Goal: Transaction & Acquisition: Purchase product/service

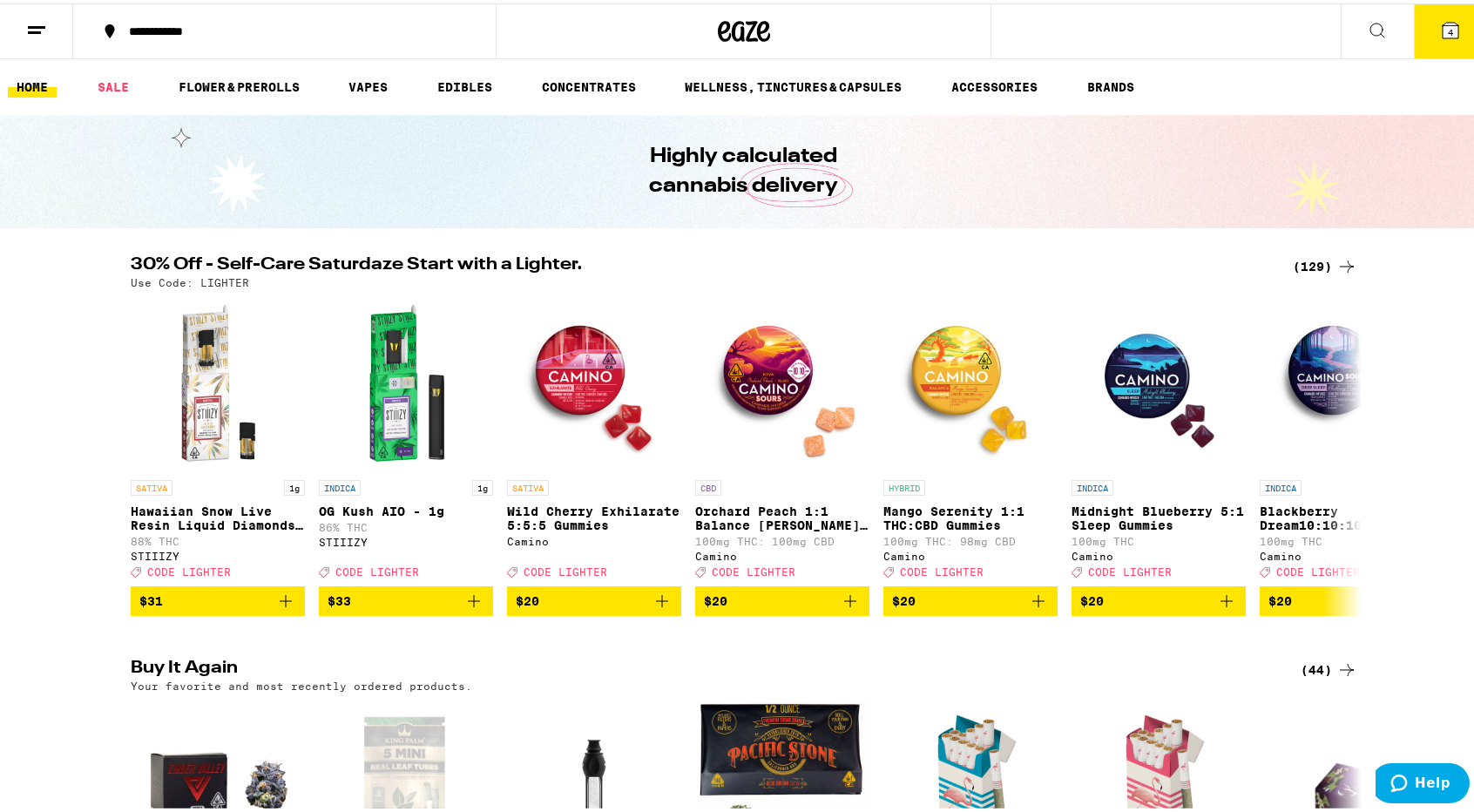
click at [175, 34] on div "**********" at bounding box center [293, 27] width 346 height 12
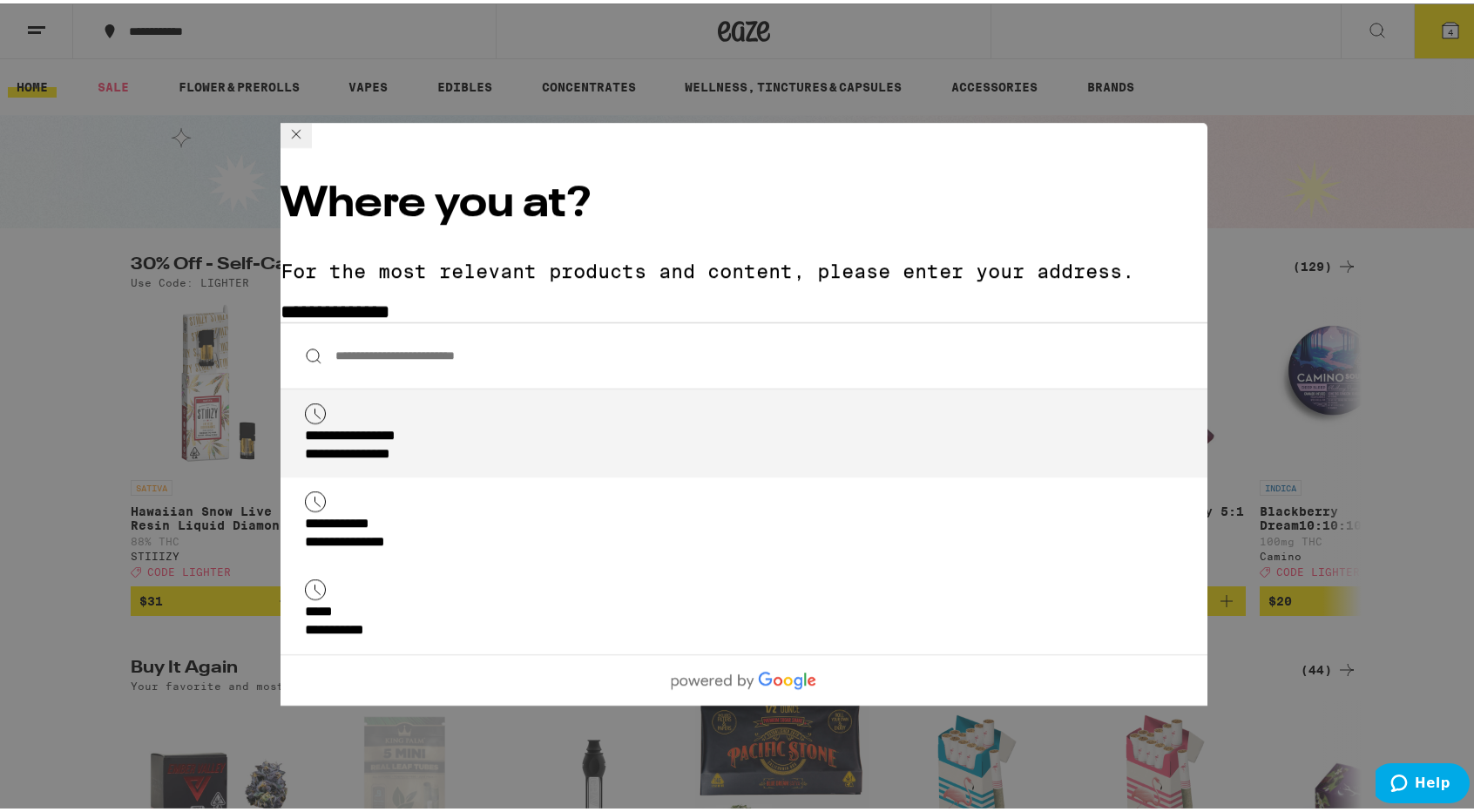
click at [434, 424] on div "**********" at bounding box center [381, 433] width 153 height 18
type input "**********"
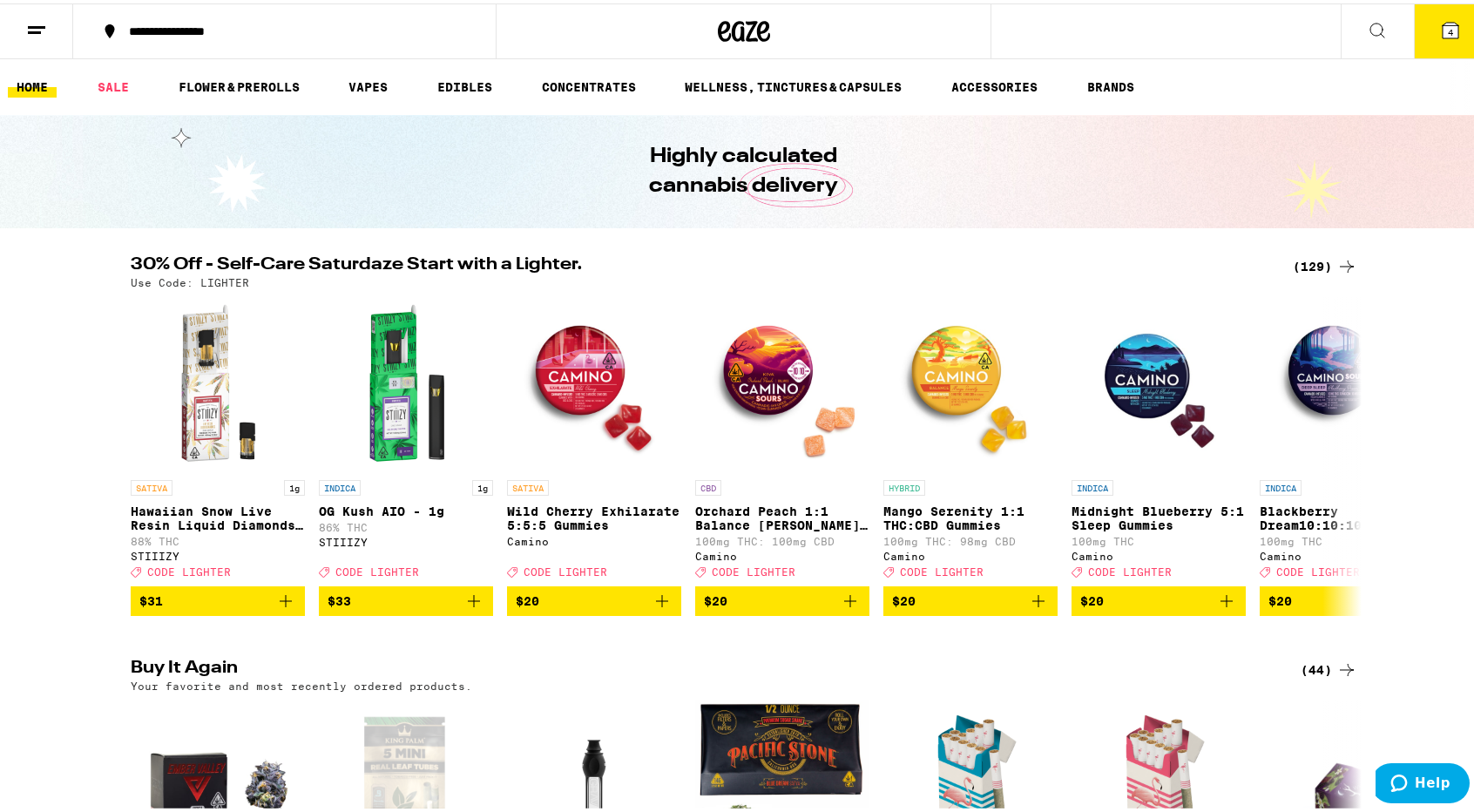
click at [1296, 264] on div "(129)" at bounding box center [1325, 263] width 65 height 21
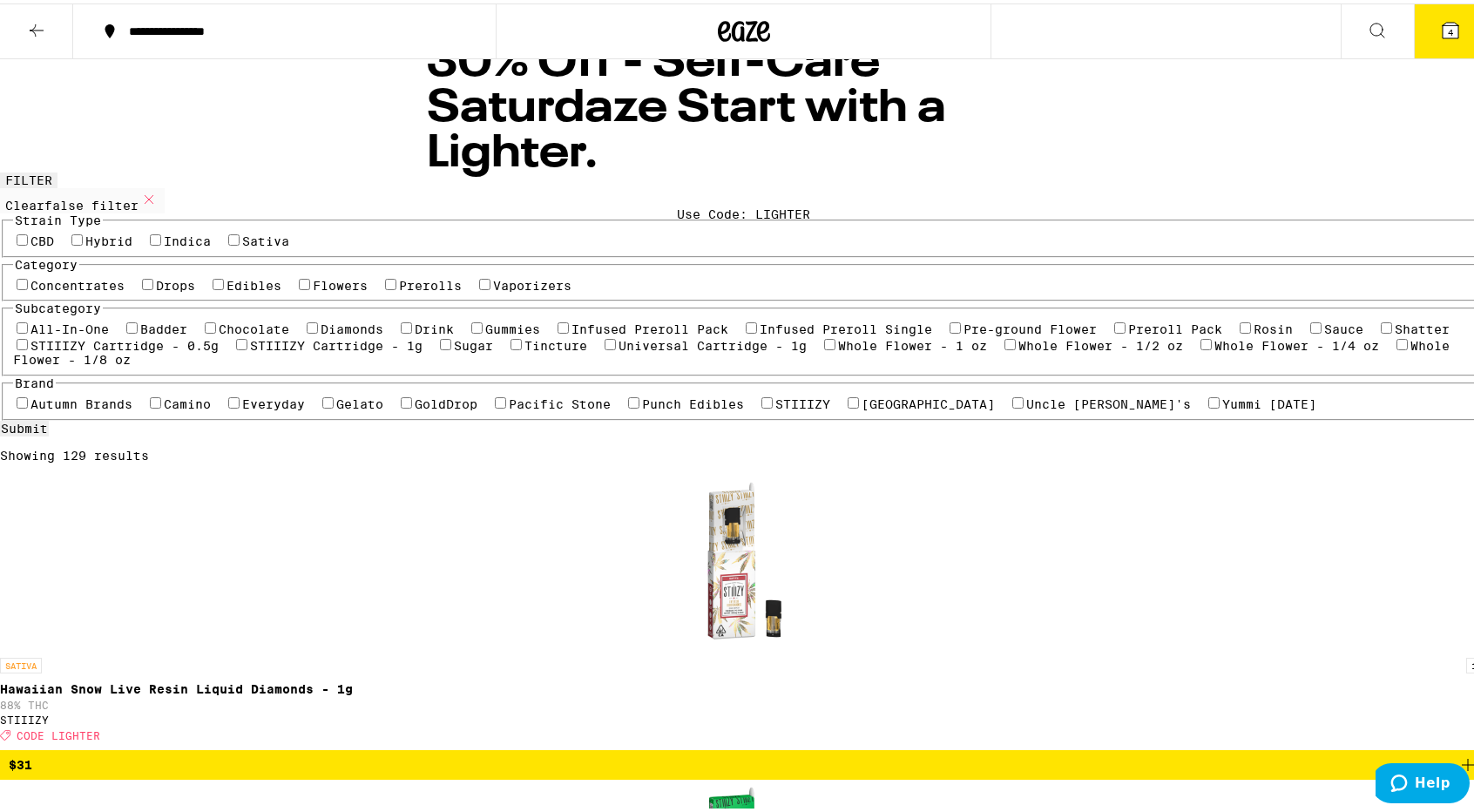
click at [313, 289] on label "Flowers" at bounding box center [341, 281] width 55 height 14
click at [299, 287] on input "Flowers" at bounding box center [304, 280] width 11 height 11
checkbox input "true"
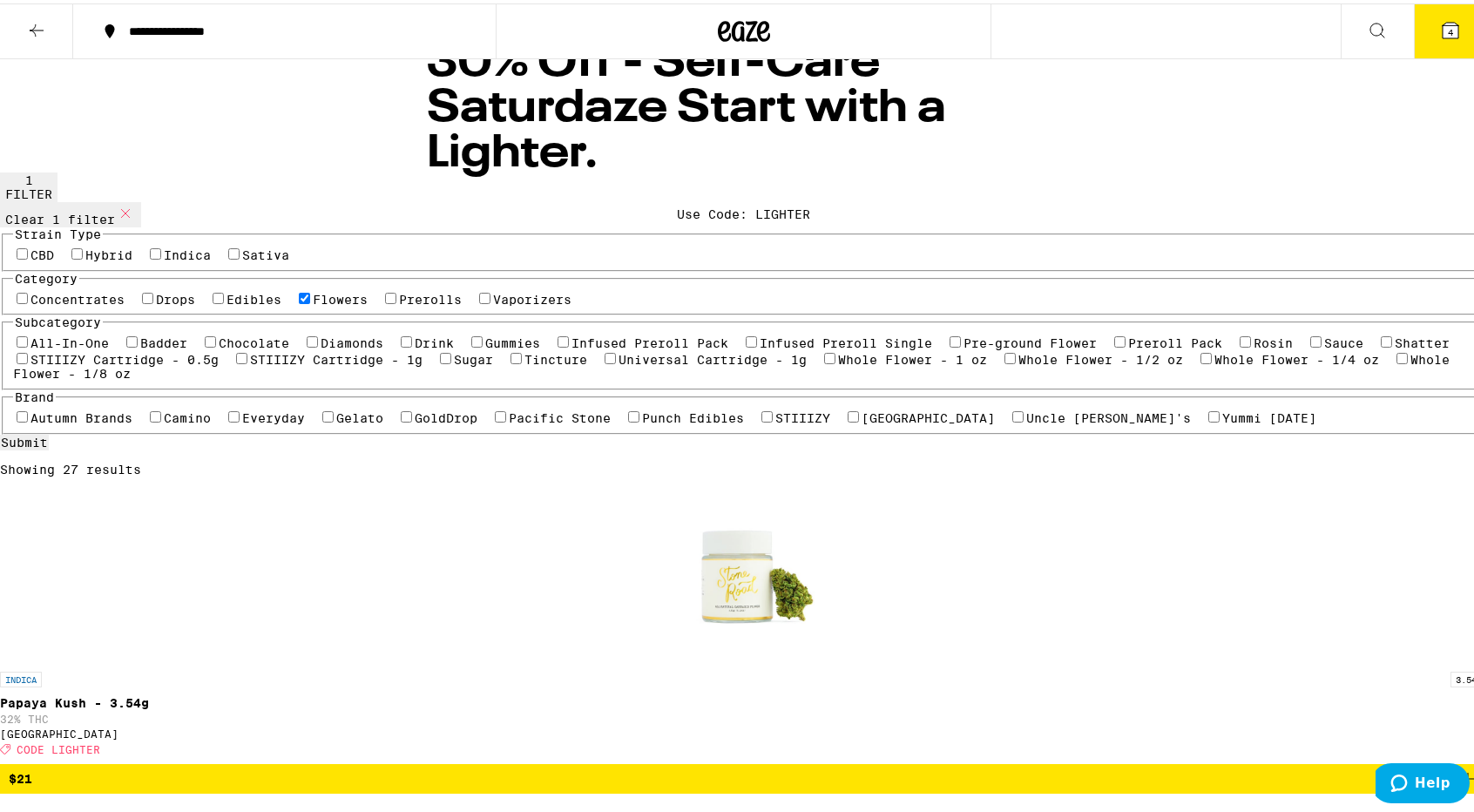
click at [1449, 33] on button "4" at bounding box center [1450, 27] width 73 height 54
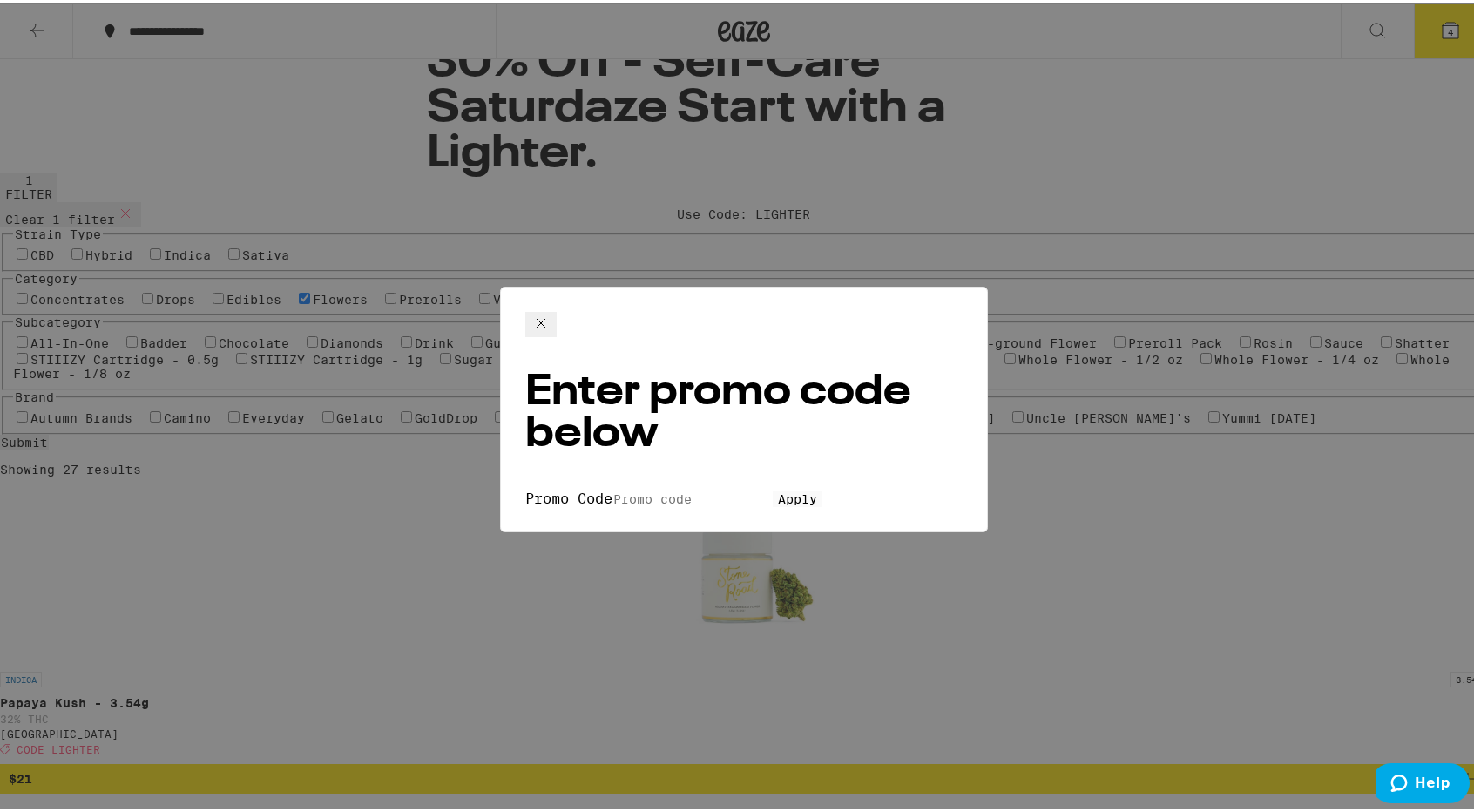
click at [620, 488] on input "Promo Code" at bounding box center [693, 495] width 160 height 15
type input "lighter"
click at [778, 489] on span "Apply" at bounding box center [798, 495] width 39 height 14
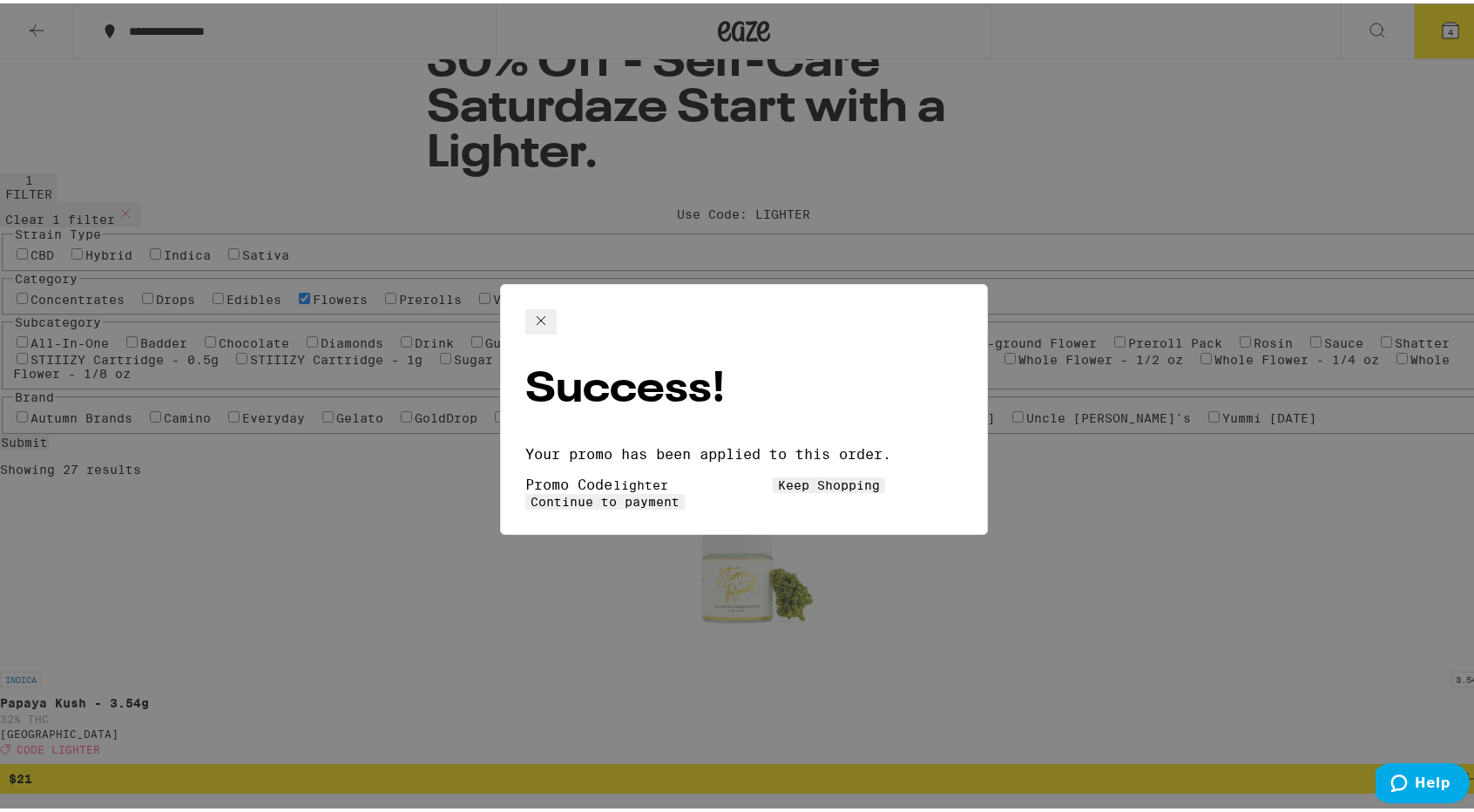
click at [773, 474] on button "Keep Shopping" at bounding box center [828, 482] width 112 height 15
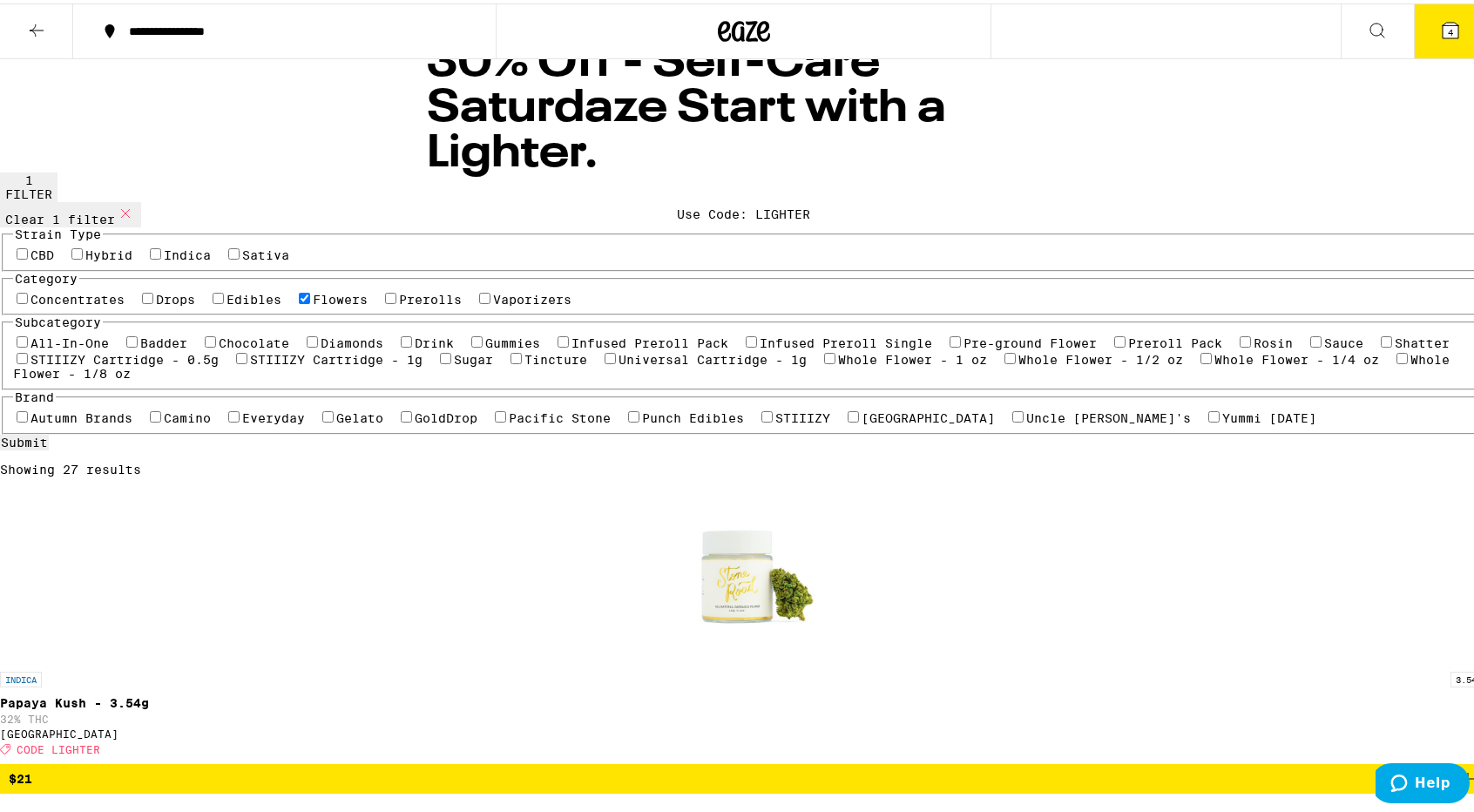
click at [1447, 34] on icon at bounding box center [1450, 26] width 21 height 21
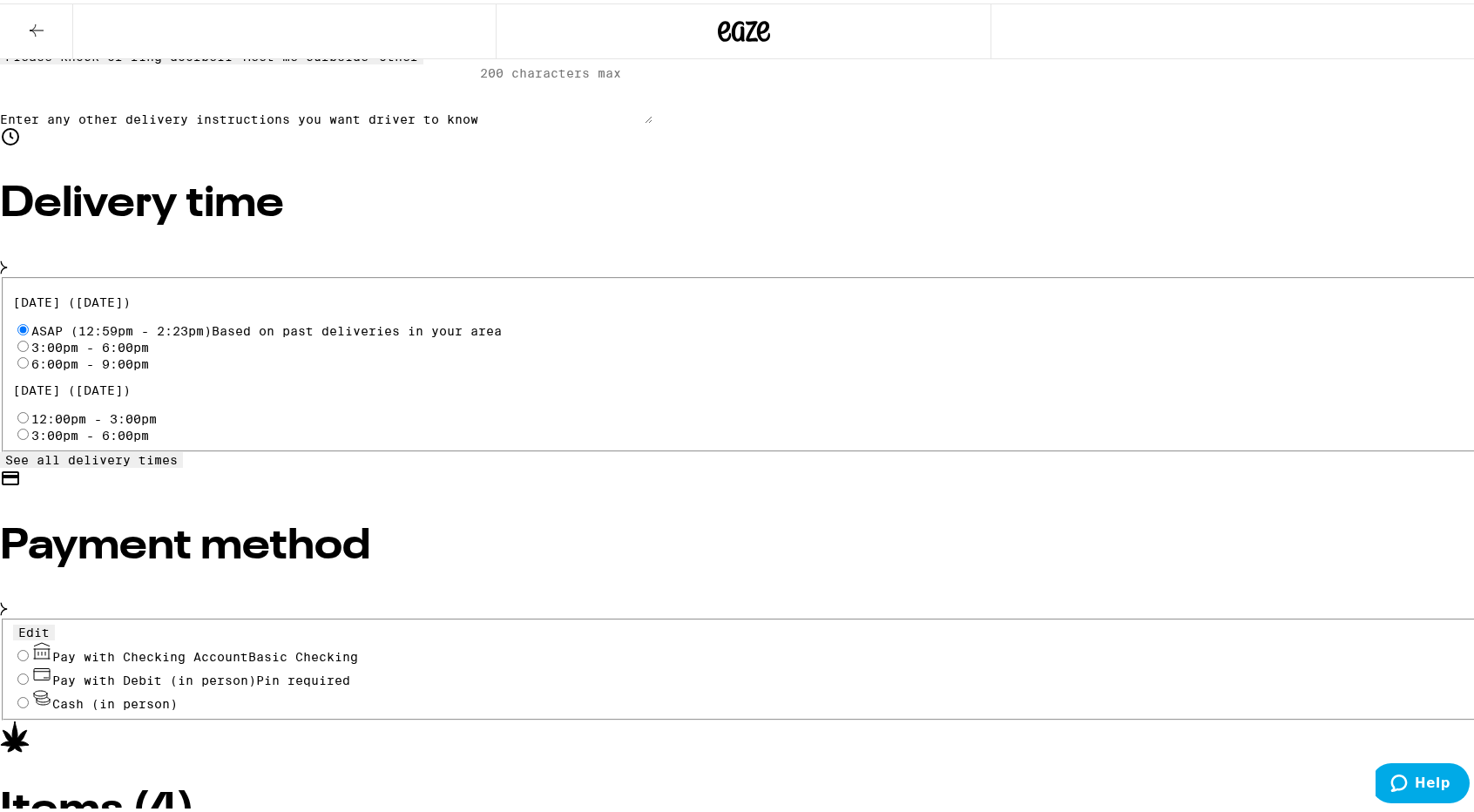
scroll to position [440, 0]
click at [358, 645] on span "Pay with Checking Account Basic Checking" at bounding box center [205, 652] width 306 height 14
click at [29, 645] on input "Pay with Checking Account Basic Checking" at bounding box center [23, 651] width 11 height 11
radio input "true"
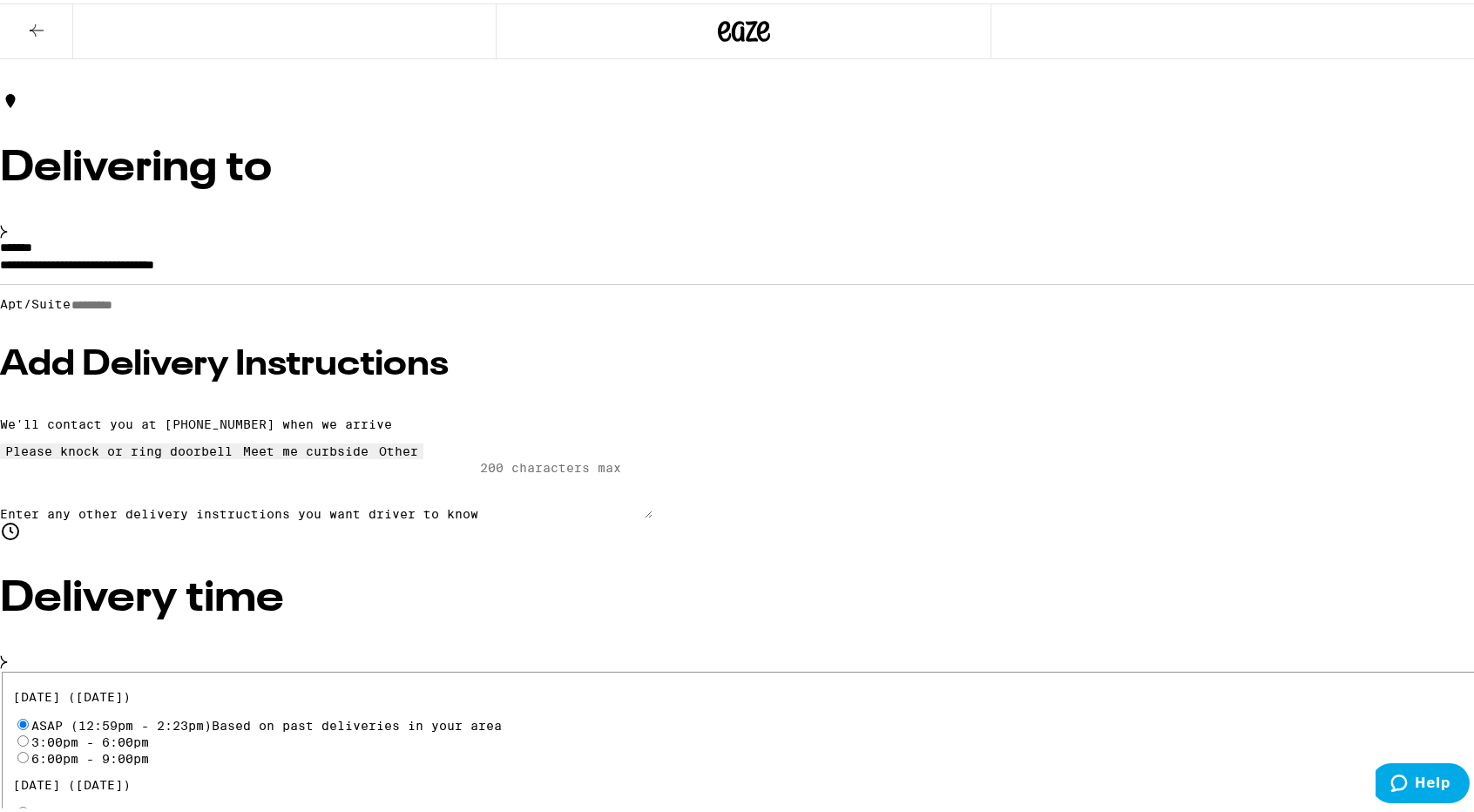
scroll to position [0, 0]
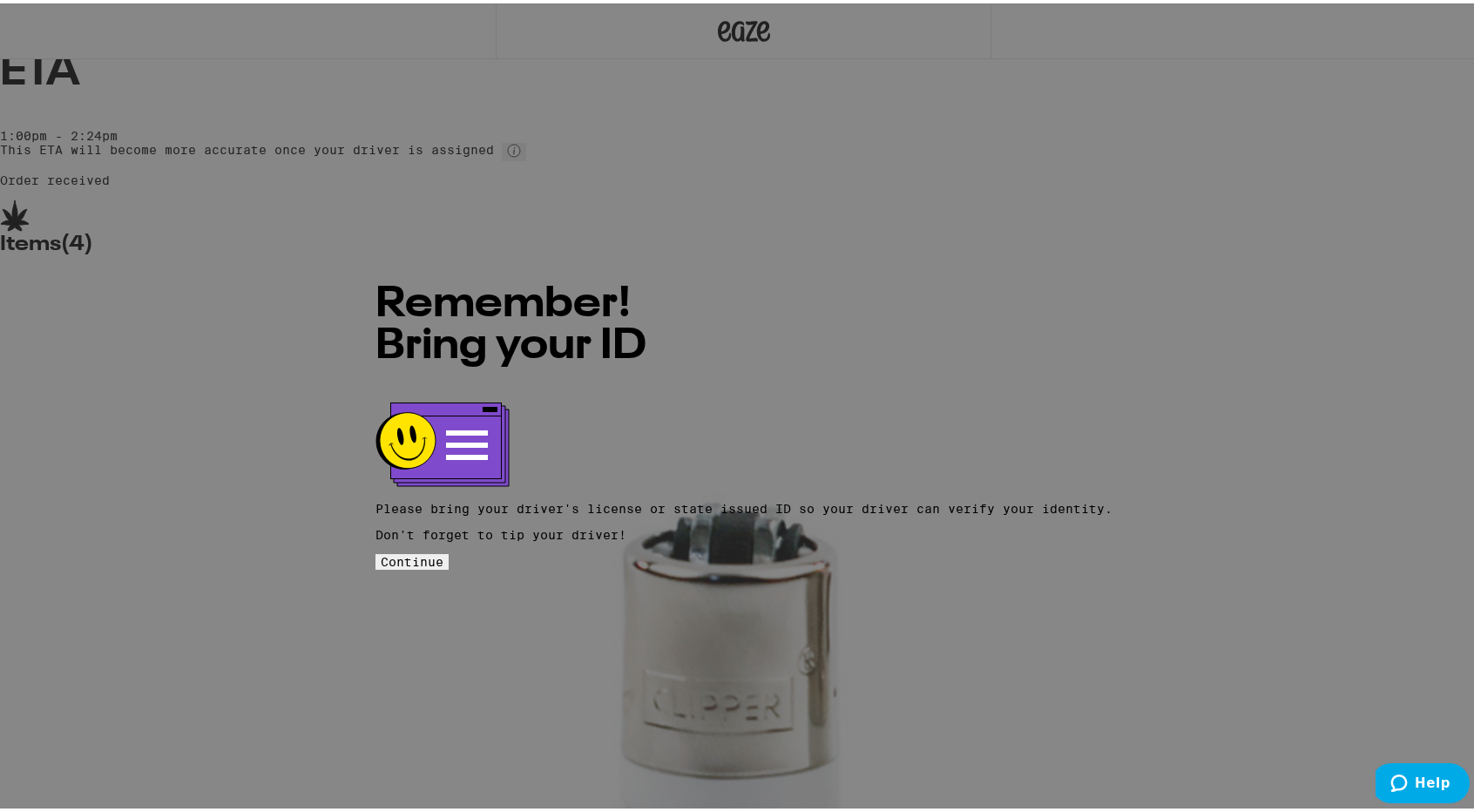
click at [449, 551] on button "Continue" at bounding box center [412, 558] width 73 height 15
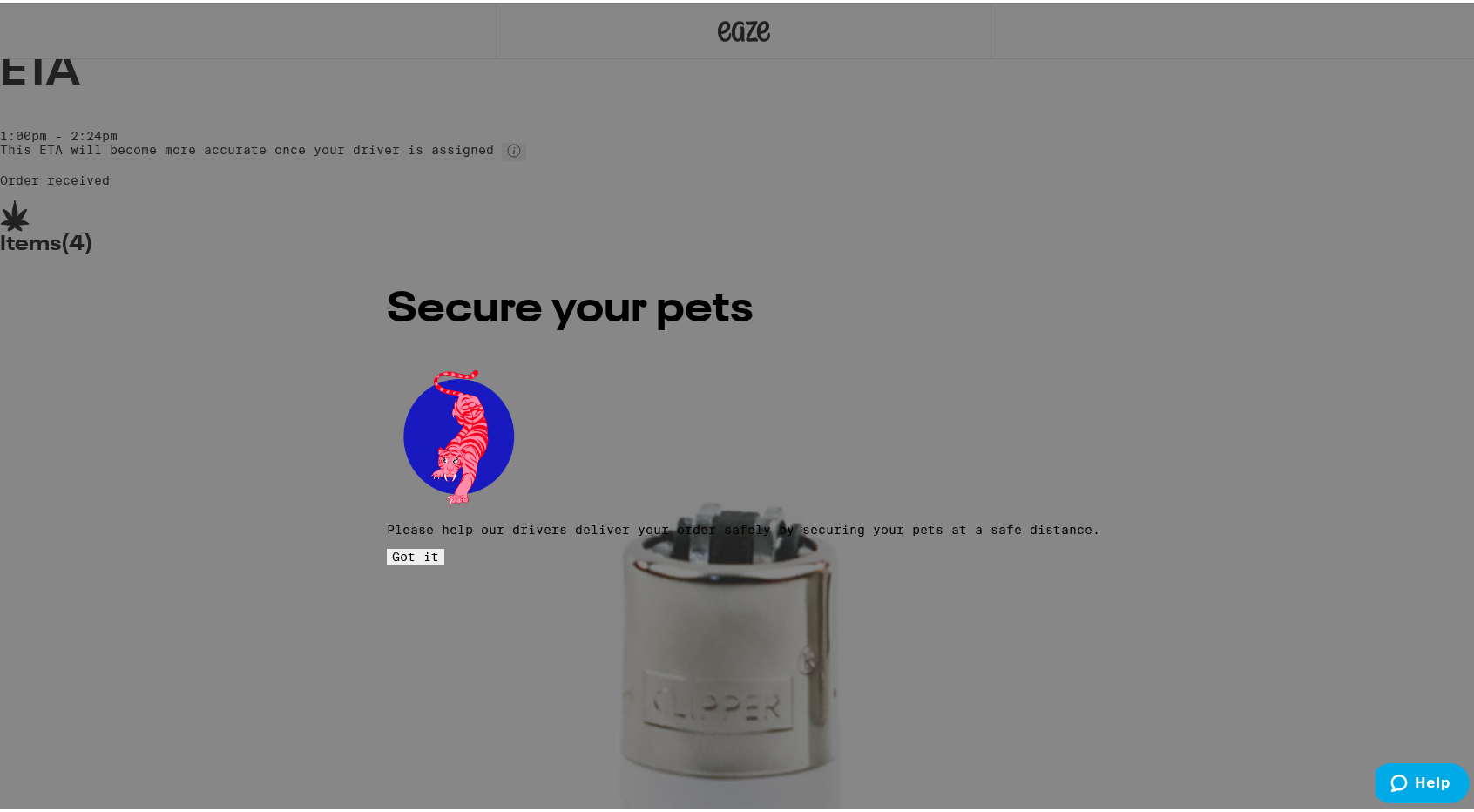
click at [444, 545] on button "Got it" at bounding box center [415, 553] width 57 height 15
